Goal: Navigation & Orientation: Find specific page/section

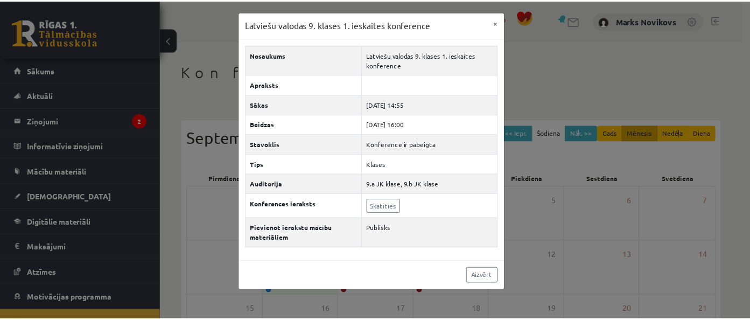
scroll to position [39, 0]
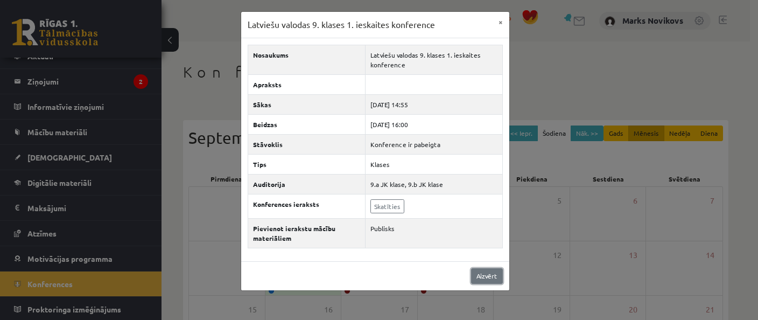
click at [489, 269] on link "Aizvērt" at bounding box center [487, 276] width 32 height 16
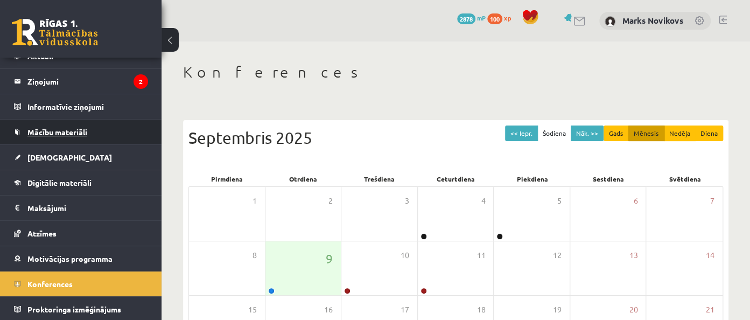
click at [87, 138] on link "Mācību materiāli" at bounding box center [81, 132] width 134 height 25
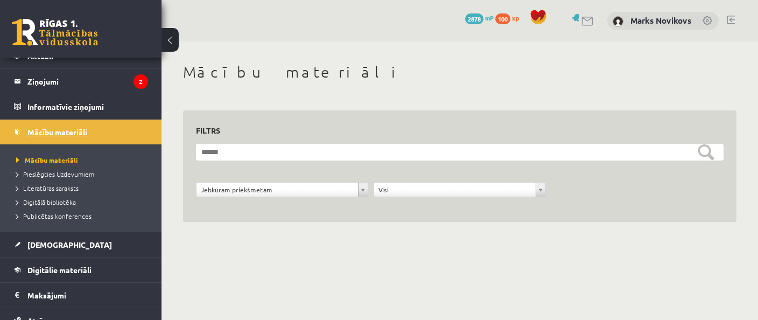
scroll to position [39, 0]
click at [74, 109] on legend "Informatīvie ziņojumi 0" at bounding box center [87, 106] width 121 height 25
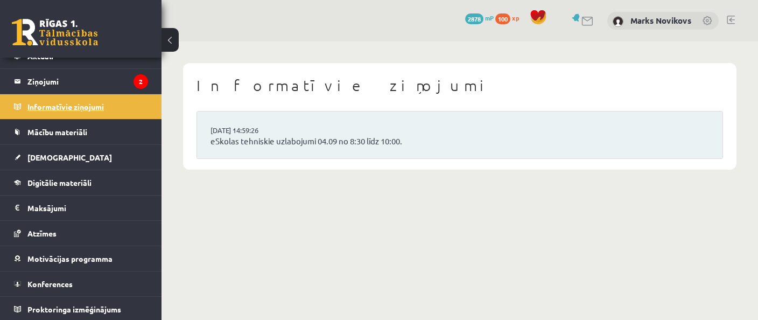
scroll to position [39, 0]
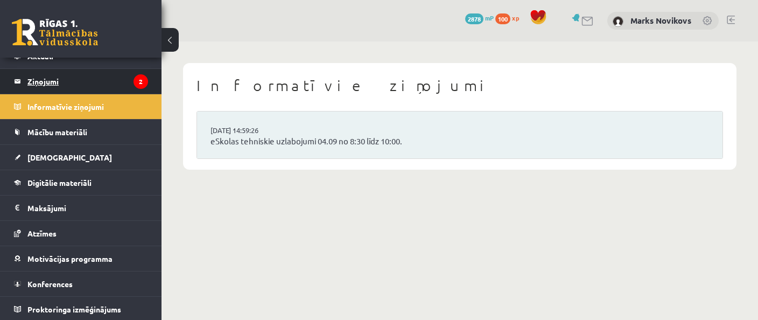
click at [77, 77] on legend "Ziņojumi 2" at bounding box center [87, 81] width 121 height 25
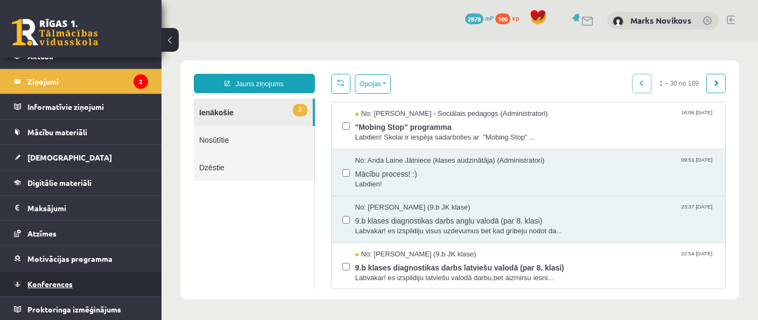
click at [60, 275] on link "Konferences" at bounding box center [81, 283] width 134 height 25
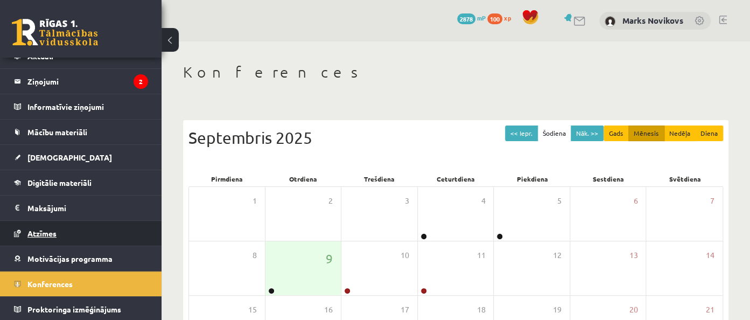
scroll to position [39, 0]
